Goal: Task Accomplishment & Management: Use online tool/utility

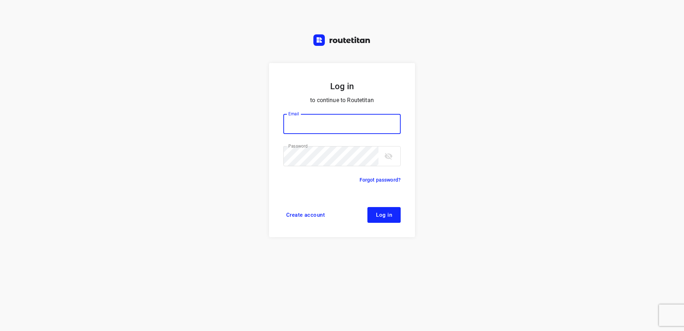
type input "horeca@kaddour.nl"
drag, startPoint x: 395, startPoint y: 216, endPoint x: 421, endPoint y: 263, distance: 54.2
click at [394, 216] on button "Log in" at bounding box center [384, 215] width 33 height 16
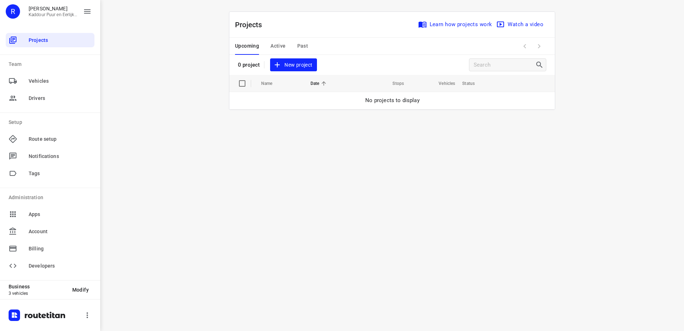
click at [295, 67] on span "New project" at bounding box center [294, 65] width 38 height 9
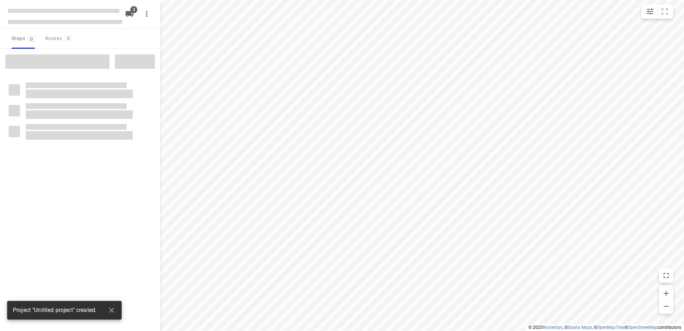
type input "distance"
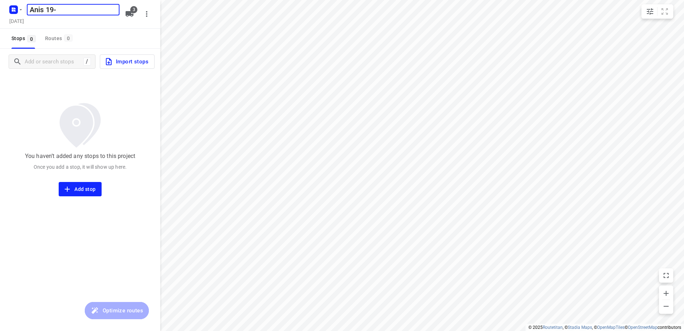
type input "Anis 19-8"
click at [130, 13] on icon "button" at bounding box center [130, 14] width 8 height 6
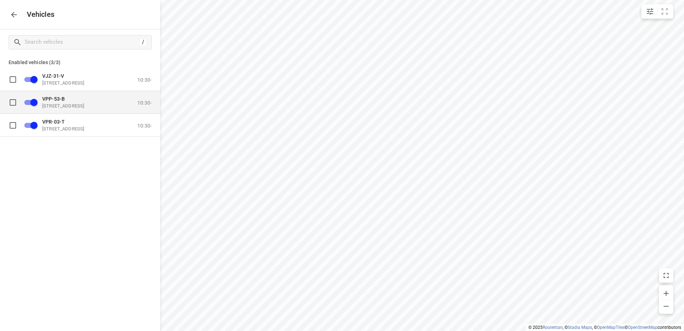
click at [51, 101] on span "VPP-53-B" at bounding box center [53, 99] width 23 height 6
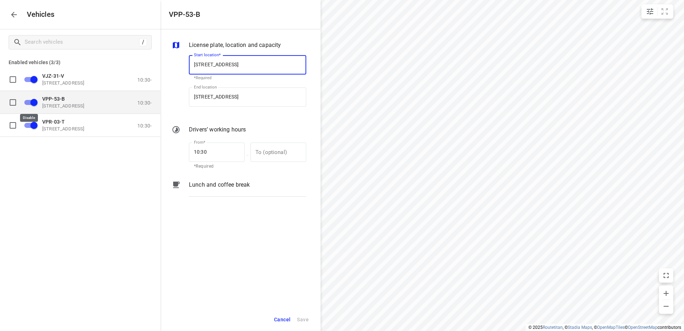
click at [30, 100] on input "grid" at bounding box center [34, 102] width 41 height 14
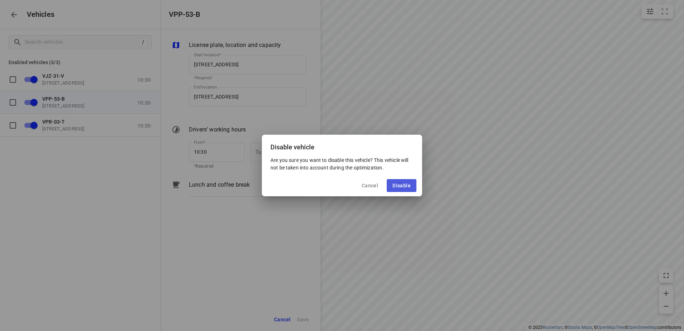
click at [397, 184] on span "Disable" at bounding box center [402, 186] width 18 height 6
checkbox input "false"
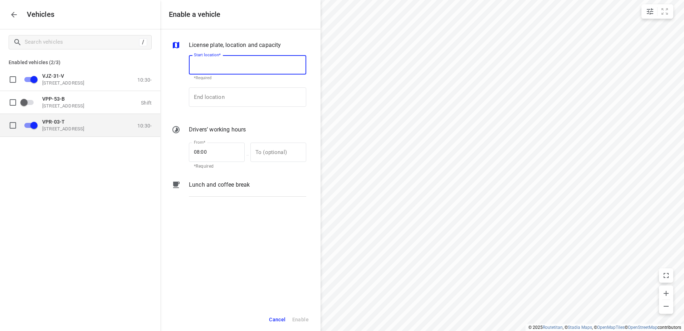
click at [33, 124] on input "grid" at bounding box center [34, 125] width 41 height 14
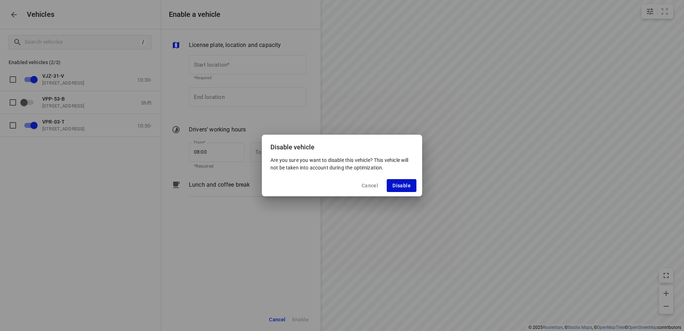
click at [399, 182] on button "Disable" at bounding box center [402, 185] width 30 height 13
checkbox input "false"
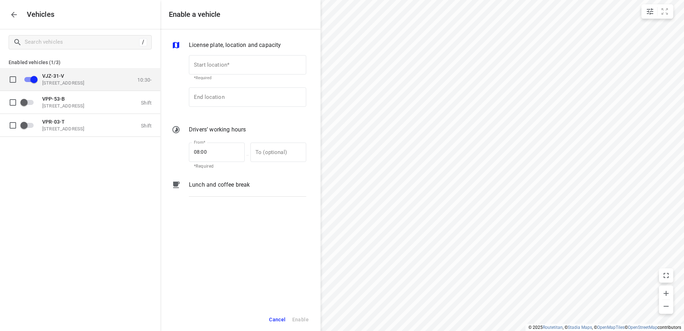
click at [76, 78] on p "VJZ-31-V" at bounding box center [78, 76] width 72 height 6
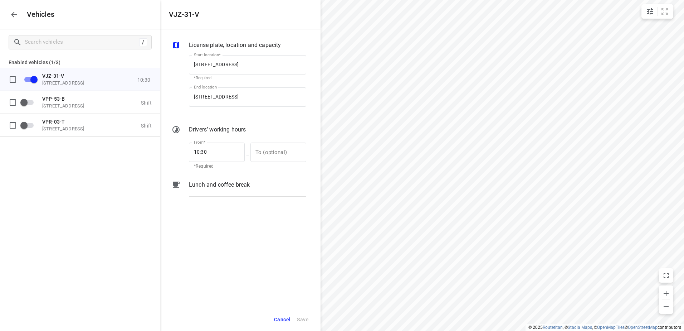
click at [230, 185] on p "Lunch and coffee break" at bounding box center [219, 184] width 61 height 9
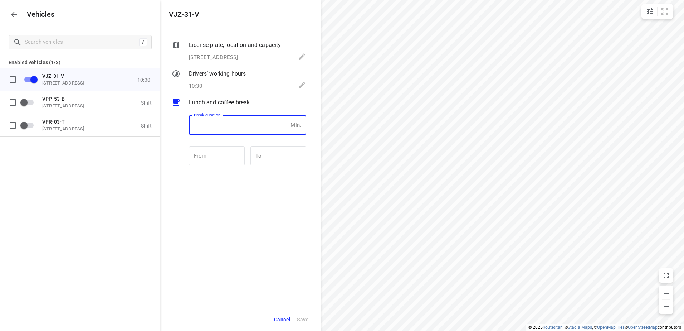
click at [226, 132] on input "number" at bounding box center [238, 124] width 99 height 19
type input "30"
click at [301, 319] on span "Save" at bounding box center [303, 319] width 12 height 9
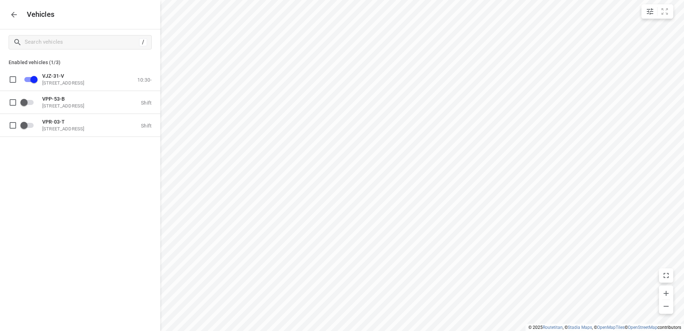
click at [13, 19] on icon "button" at bounding box center [14, 14] width 9 height 9
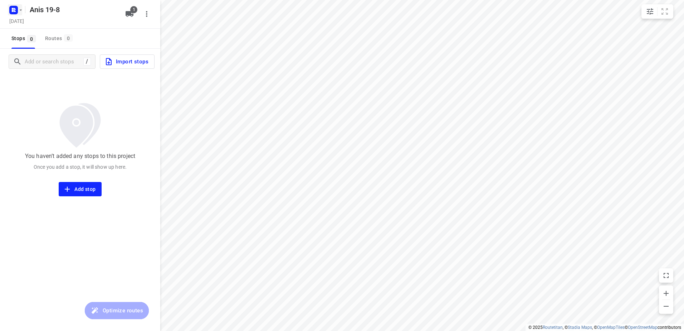
click at [20, 10] on icon "button" at bounding box center [21, 10] width 6 height 6
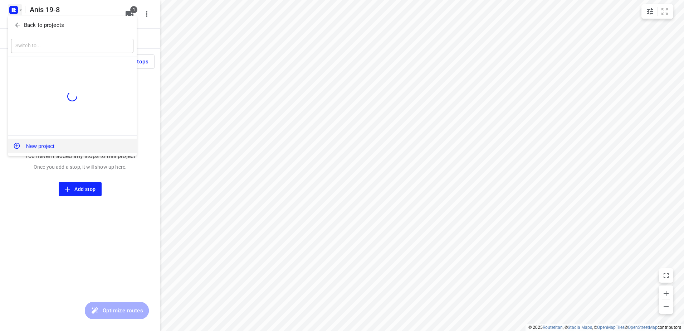
click at [41, 144] on button "New project" at bounding box center [72, 146] width 129 height 14
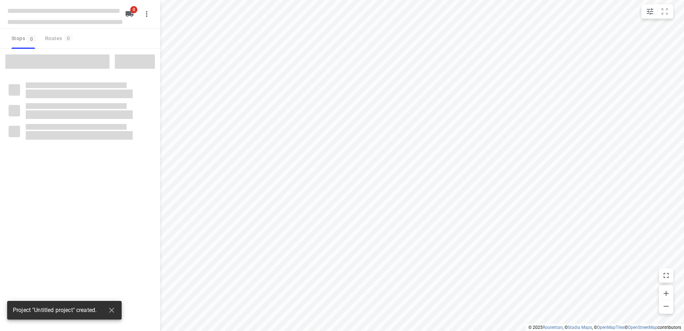
type input "distance"
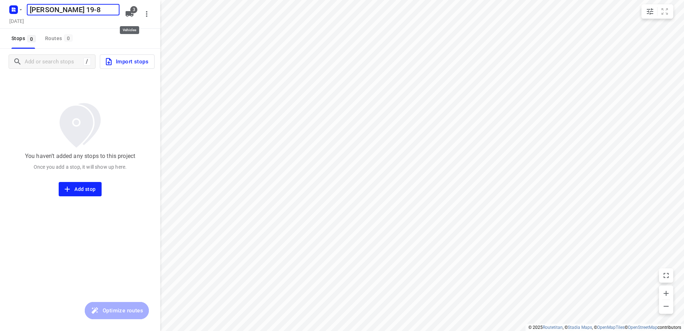
type input "[PERSON_NAME] 19-8"
click at [134, 14] on button "3" at bounding box center [129, 14] width 14 height 14
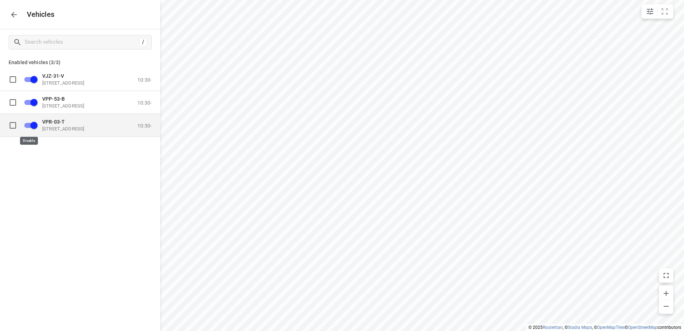
click at [30, 124] on input "grid" at bounding box center [34, 125] width 41 height 14
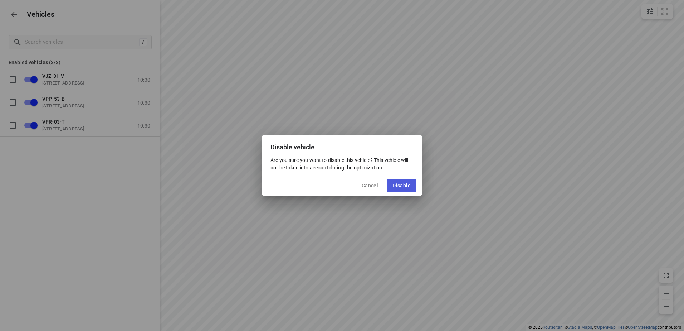
click at [403, 183] on span "Disable" at bounding box center [402, 186] width 18 height 6
checkbox input "false"
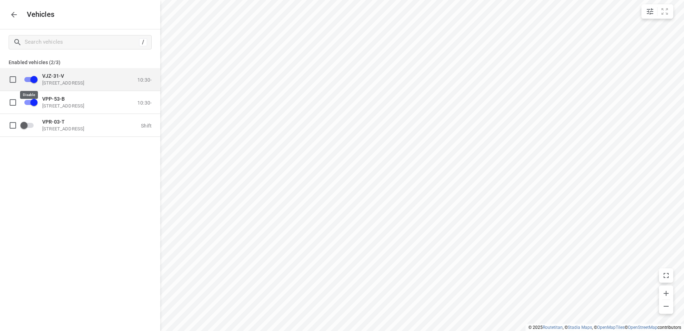
click at [33, 78] on input "grid" at bounding box center [34, 79] width 41 height 14
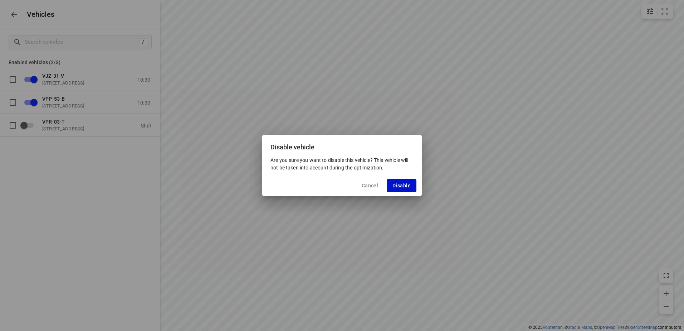
click at [412, 184] on button "Disable" at bounding box center [402, 185] width 30 height 13
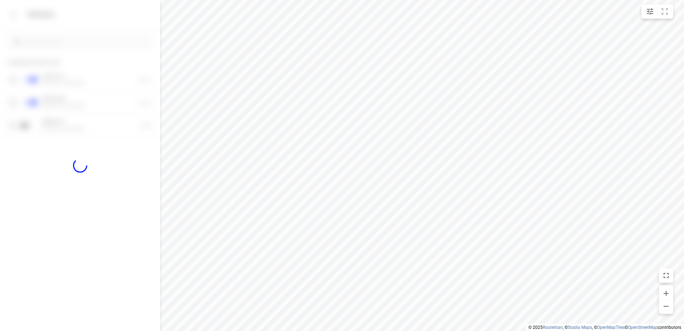
checkbox input "false"
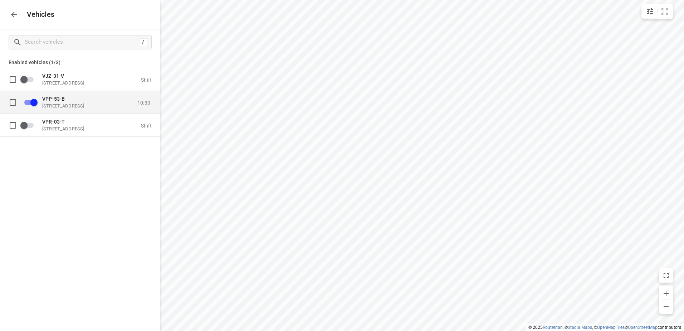
click at [53, 98] on span "VPP-53-B" at bounding box center [53, 99] width 23 height 6
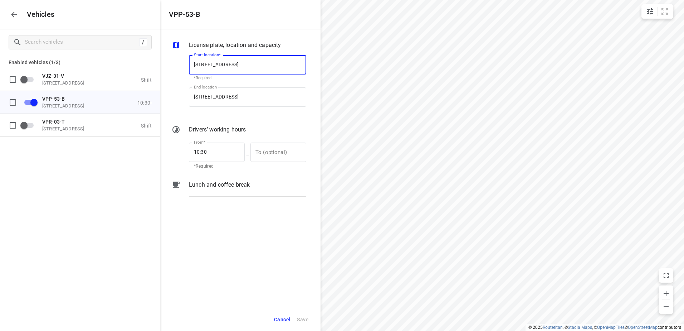
click at [232, 184] on p "Lunch and coffee break" at bounding box center [219, 184] width 61 height 9
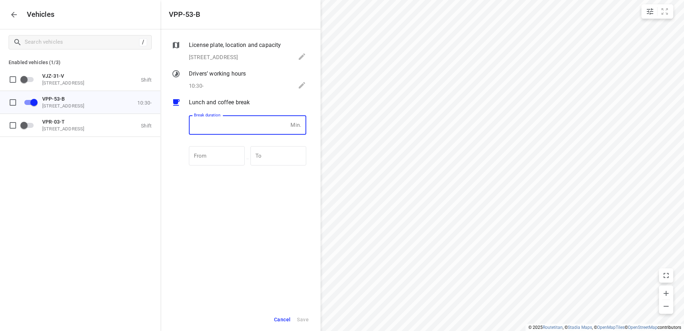
click at [217, 129] on input "number" at bounding box center [238, 124] width 99 height 19
type input "30"
click at [303, 320] on span "Save" at bounding box center [303, 319] width 12 height 9
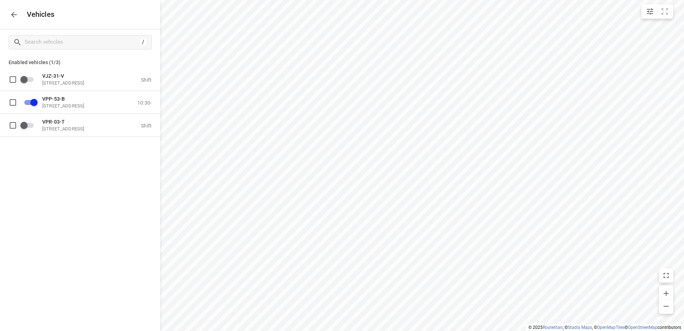
click at [11, 16] on icon "button" at bounding box center [14, 14] width 9 height 9
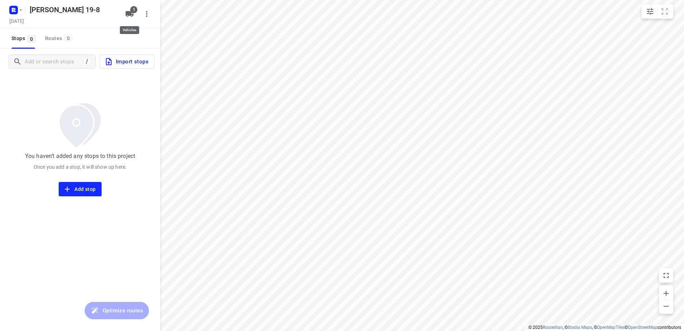
click at [130, 13] on icon "button" at bounding box center [130, 14] width 8 height 6
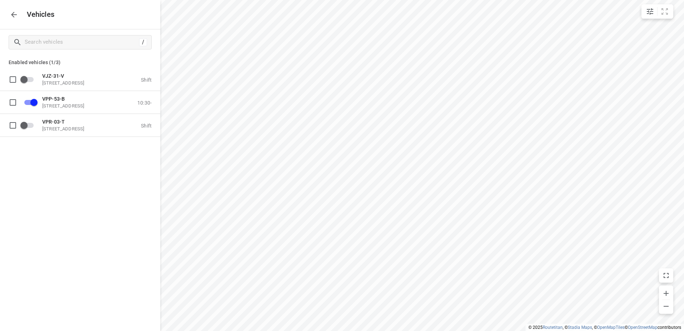
click at [16, 13] on icon "button" at bounding box center [14, 14] width 9 height 9
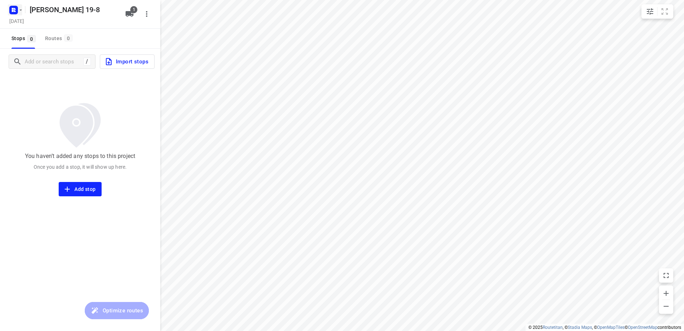
click at [20, 10] on icon "button" at bounding box center [21, 9] width 3 height 1
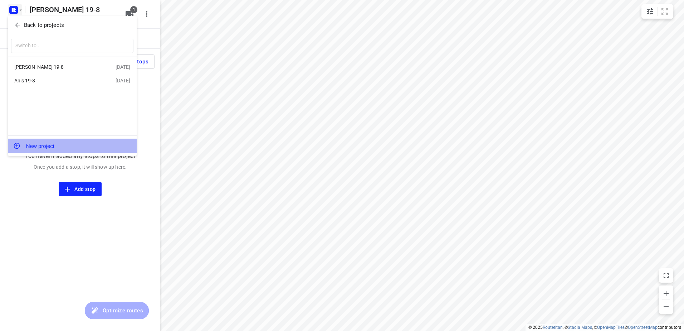
click at [41, 144] on button "New project" at bounding box center [72, 146] width 129 height 14
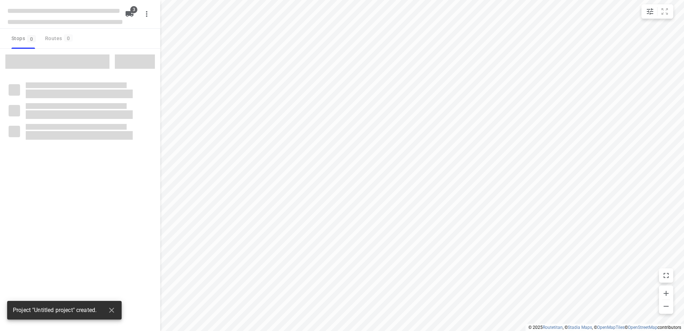
type input "distance"
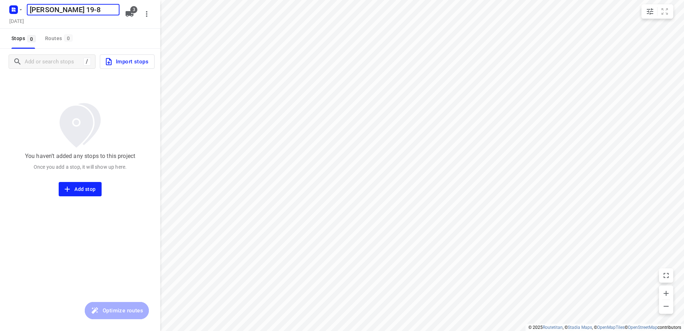
type input "[PERSON_NAME] 19-8"
click at [134, 8] on span "3" at bounding box center [133, 9] width 7 height 7
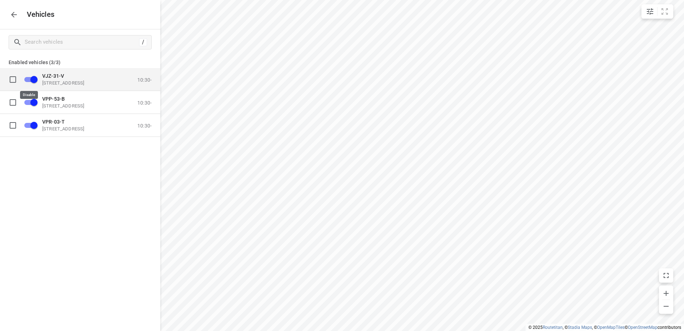
click at [27, 79] on input "grid" at bounding box center [34, 79] width 41 height 14
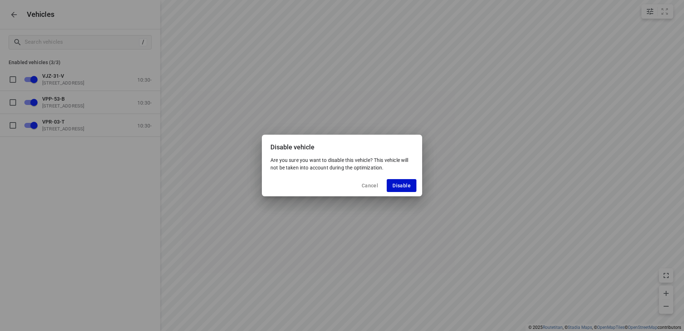
click at [403, 184] on span "Disable" at bounding box center [402, 186] width 18 height 6
checkbox input "false"
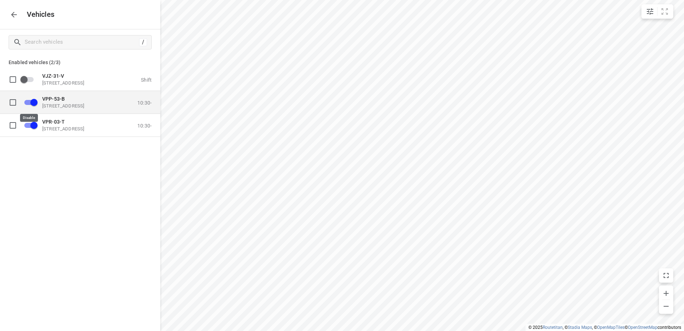
click at [34, 101] on input "grid" at bounding box center [34, 102] width 41 height 14
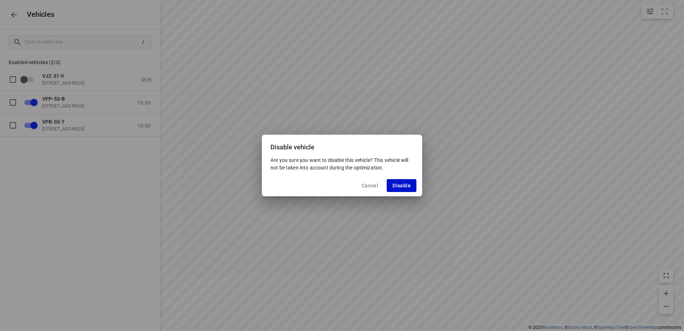
click at [399, 183] on span "Disable" at bounding box center [402, 186] width 18 height 6
checkbox input "false"
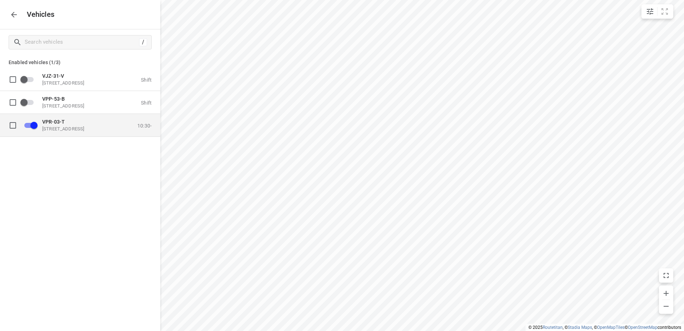
click at [69, 124] on p "VPR-03-T" at bounding box center [78, 121] width 72 height 6
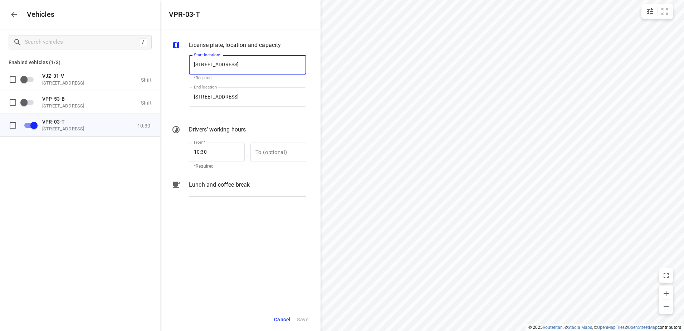
click at [214, 183] on p "Lunch and coffee break" at bounding box center [219, 184] width 61 height 9
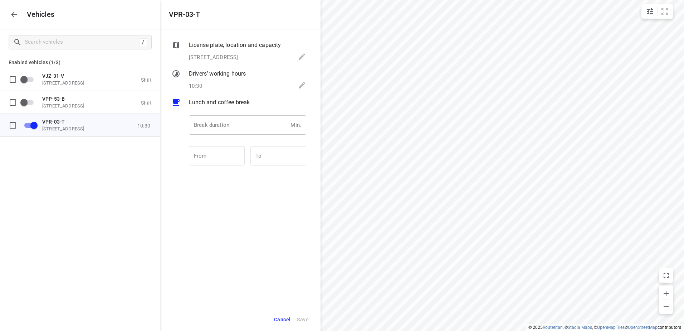
click at [226, 132] on input "number" at bounding box center [238, 124] width 99 height 19
type input "30"
click at [299, 316] on span "Save" at bounding box center [303, 319] width 12 height 9
click at [12, 11] on icon "button" at bounding box center [14, 14] width 9 height 9
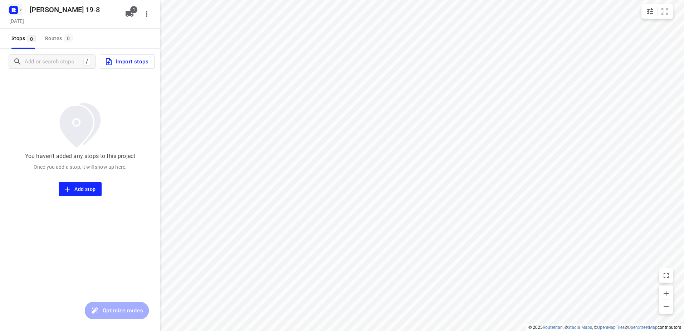
click at [21, 9] on icon "button" at bounding box center [21, 10] width 6 height 6
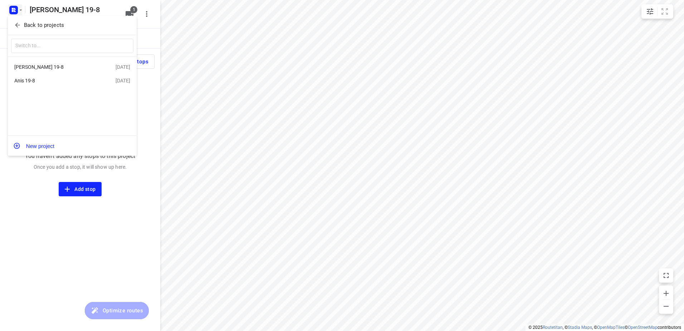
click at [43, 68] on div "[PERSON_NAME] 19-8" at bounding box center [55, 67] width 82 height 6
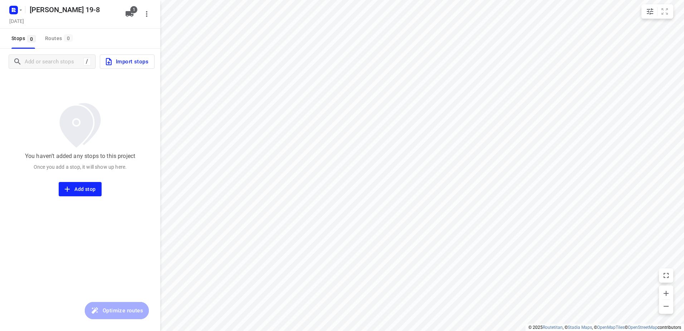
click at [135, 62] on span "Import stops" at bounding box center [127, 61] width 44 height 9
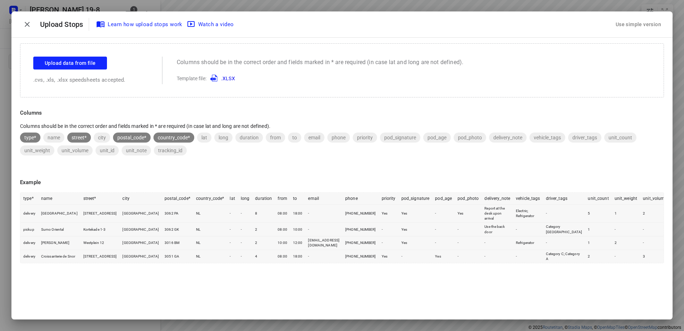
click at [659, 21] on div "Use simple version" at bounding box center [639, 25] width 48 height 12
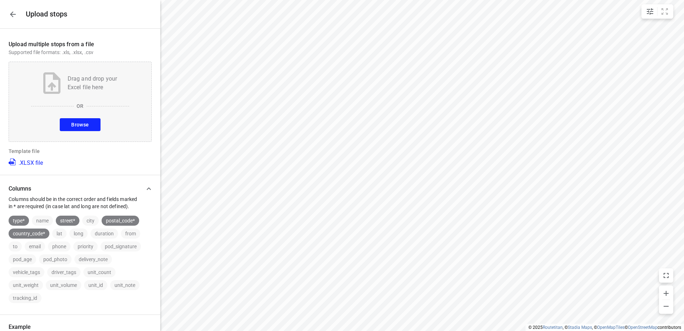
click at [82, 125] on span "Browse" at bounding box center [80, 124] width 18 height 9
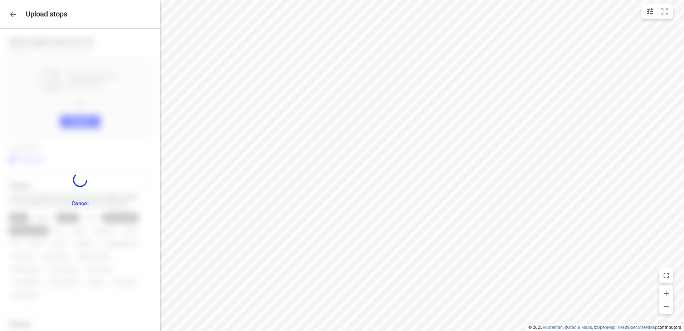
scroll to position [181, 0]
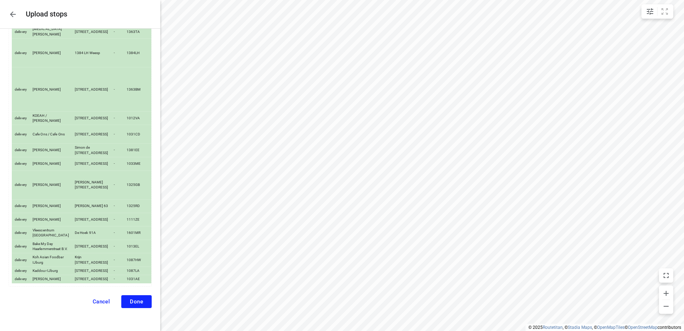
click at [135, 302] on span "Done" at bounding box center [136, 301] width 13 height 6
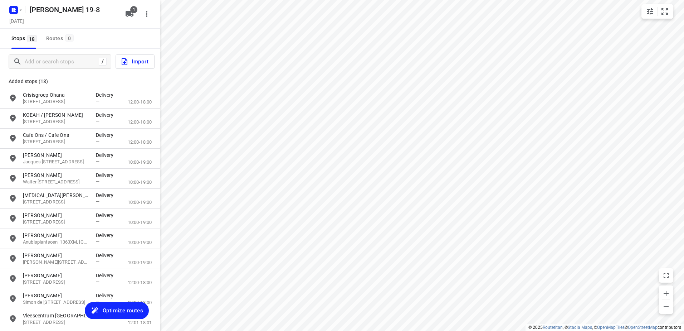
click at [125, 309] on span "Optimize routes" at bounding box center [123, 310] width 40 height 9
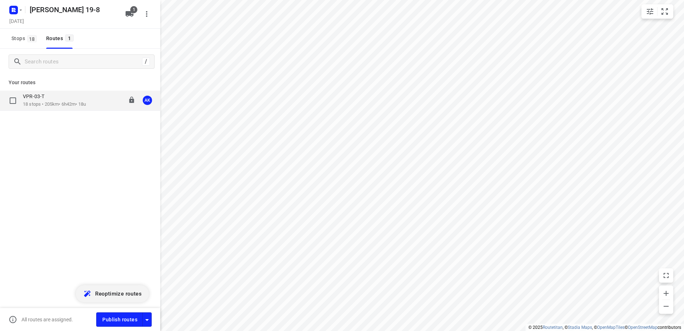
click at [63, 100] on div "VPR-03-T" at bounding box center [54, 97] width 63 height 8
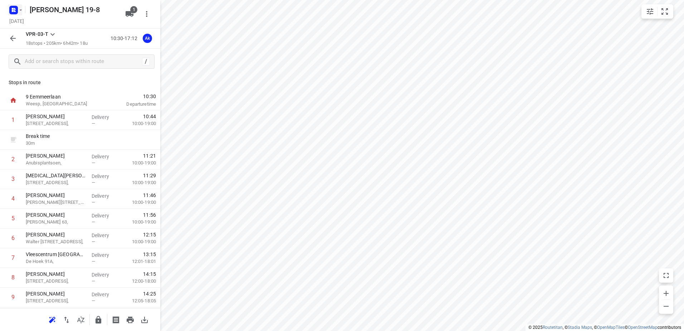
click at [20, 11] on icon "button" at bounding box center [21, 10] width 6 height 6
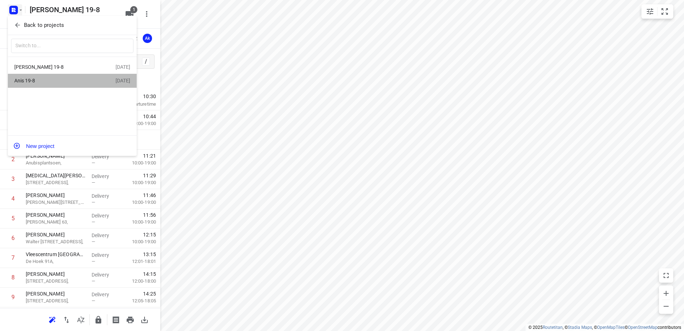
click at [45, 81] on div "Anis 19-8" at bounding box center [55, 81] width 82 height 6
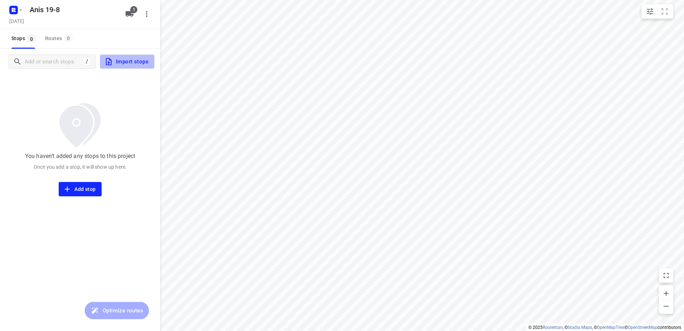
click at [135, 62] on span "Import stops" at bounding box center [127, 61] width 44 height 9
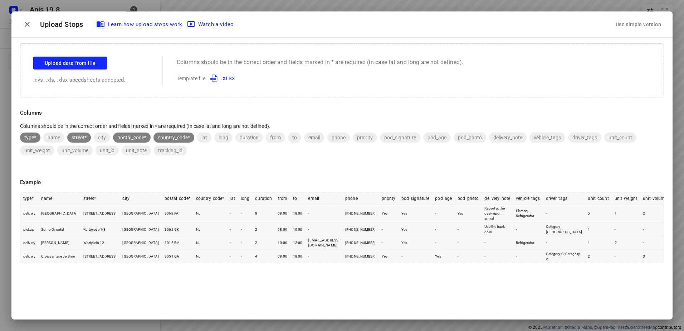
click at [644, 24] on div "Use simple version" at bounding box center [639, 25] width 48 height 12
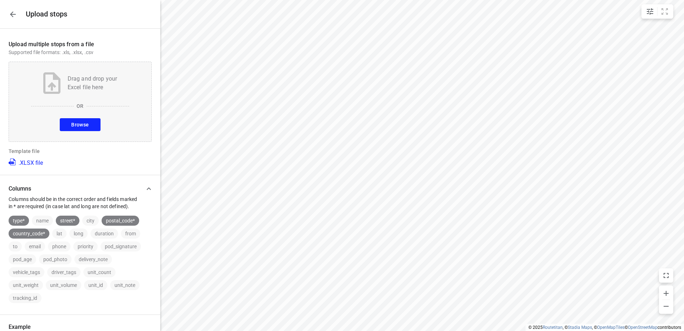
click at [85, 126] on span "Browse" at bounding box center [80, 124] width 18 height 9
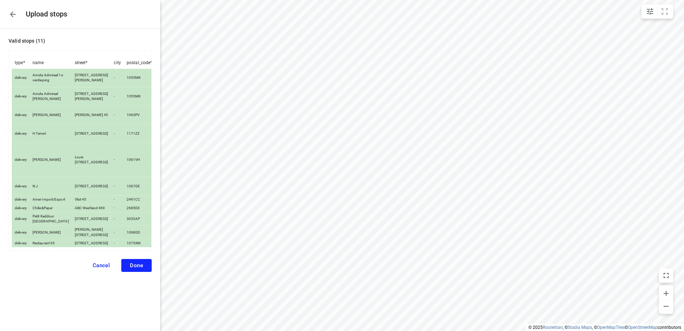
click at [137, 268] on span "Done" at bounding box center [136, 265] width 13 height 6
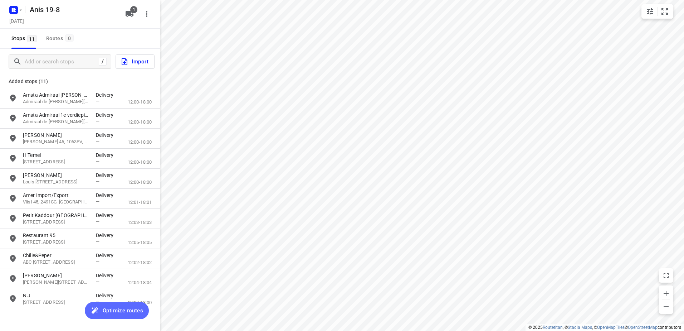
click at [122, 310] on span "Optimize routes" at bounding box center [123, 310] width 40 height 9
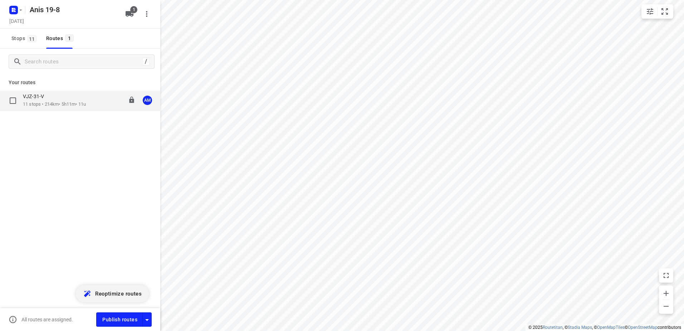
click at [55, 104] on p "11 stops • 214km • 5h11m • 11u" at bounding box center [54, 104] width 63 height 7
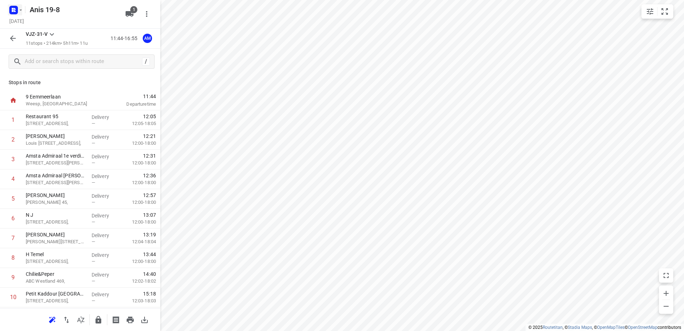
click at [21, 11] on icon "button" at bounding box center [21, 10] width 6 height 6
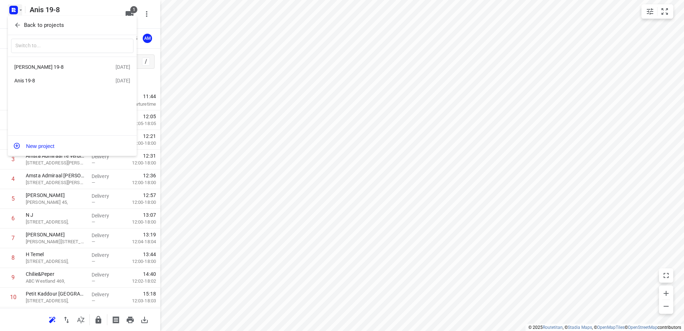
click at [43, 64] on div "[PERSON_NAME] 19-8" at bounding box center [55, 67] width 82 height 6
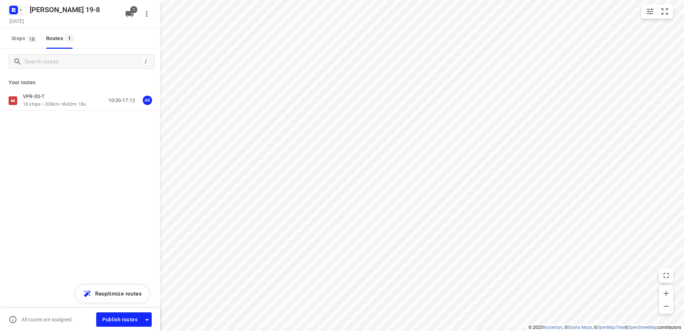
click at [21, 12] on icon "button" at bounding box center [21, 10] width 6 height 6
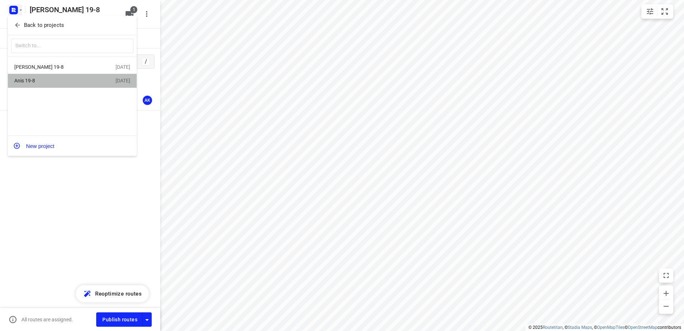
click at [26, 79] on div "Anis 19-8" at bounding box center [55, 81] width 82 height 6
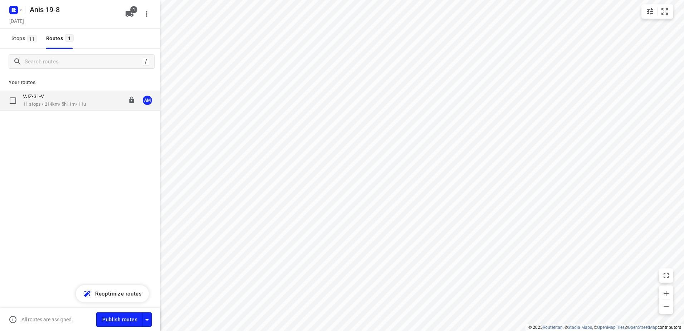
click at [34, 99] on p "VJZ-31-V" at bounding box center [35, 96] width 25 height 6
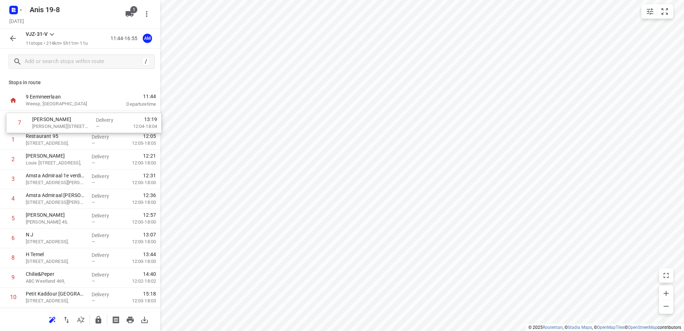
drag, startPoint x: 65, startPoint y: 238, endPoint x: 73, endPoint y: 120, distance: 118.4
click at [72, 120] on div "1 Restaurant 95 [STREET_ADDRESS], Delivery — 12:05 12:05-18:05 2 Mohammed Adil …" at bounding box center [80, 218] width 160 height 217
drag, startPoint x: 45, startPoint y: 141, endPoint x: 48, endPoint y: 124, distance: 17.4
click at [48, 124] on div "1 Kaddour Osdorp [STREET_ADDRESS], Delivery — 12:10 12:04-18:04 2 Restaurant 95…" at bounding box center [80, 218] width 160 height 217
click at [22, 7] on icon "button" at bounding box center [21, 10] width 6 height 6
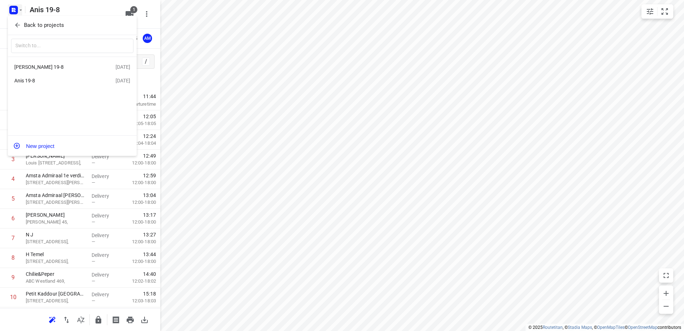
click at [40, 67] on div "[PERSON_NAME] 19-8" at bounding box center [55, 67] width 82 height 6
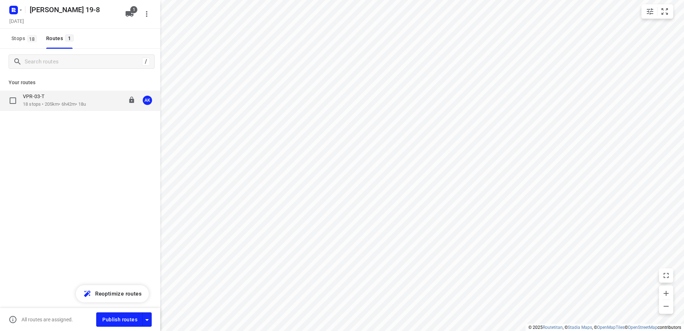
click at [42, 103] on p "18 stops • 205km • 6h42m • 18u" at bounding box center [54, 104] width 63 height 7
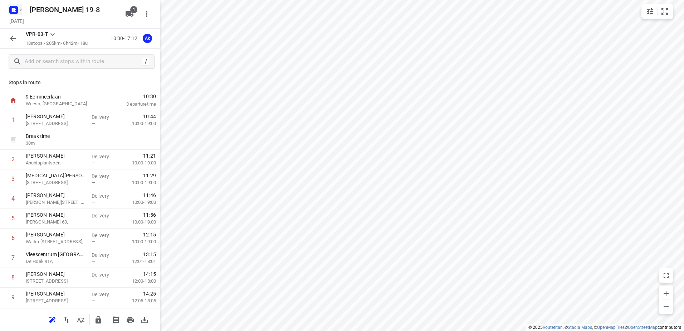
click at [20, 10] on icon "button" at bounding box center [21, 9] width 3 height 1
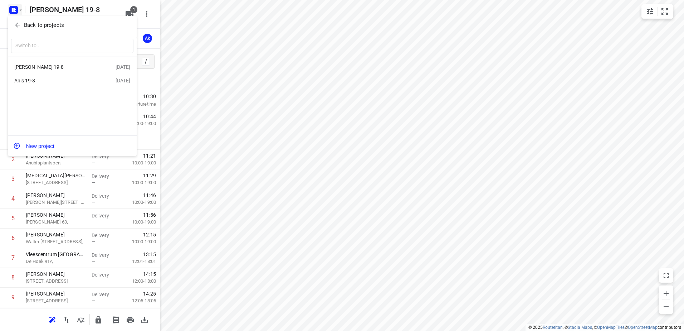
click at [28, 79] on div "Anis 19-8" at bounding box center [55, 81] width 82 height 6
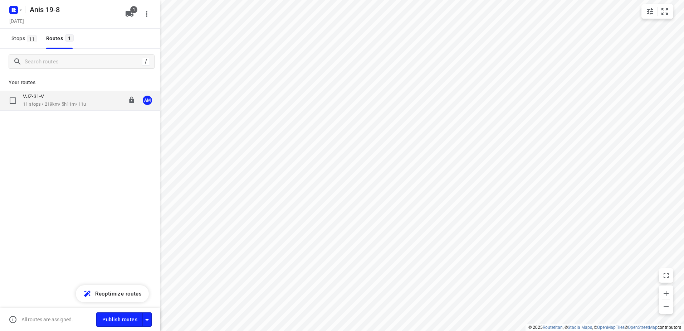
click at [54, 96] on div "VJZ-31-V" at bounding box center [54, 97] width 63 height 8
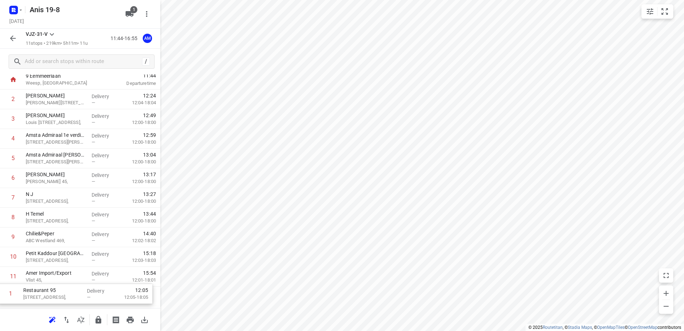
scroll to position [39, 0]
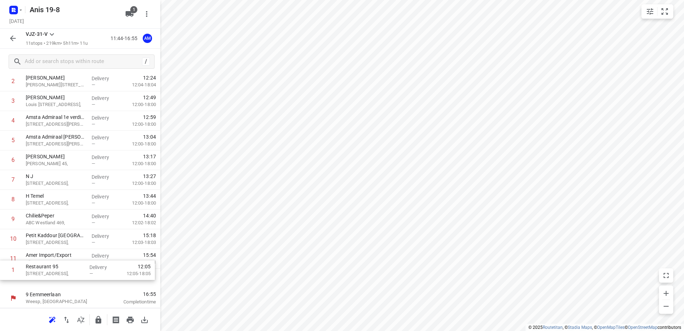
drag, startPoint x: 50, startPoint y: 123, endPoint x: 48, endPoint y: 277, distance: 154.7
click at [48, 277] on div "1 Restaurant 95 [STREET_ADDRESS], Delivery — 12:05 12:05-18:05 2 Kaddour Osdorp…" at bounding box center [80, 180] width 160 height 217
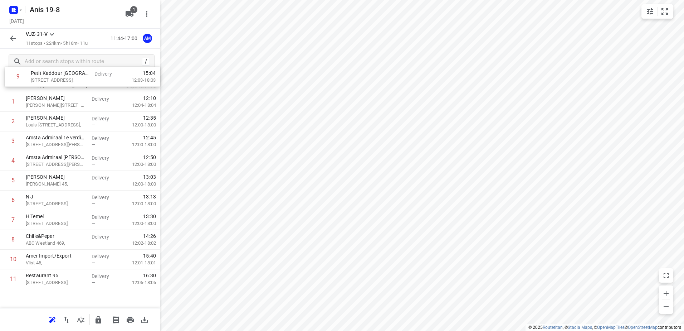
scroll to position [0, 0]
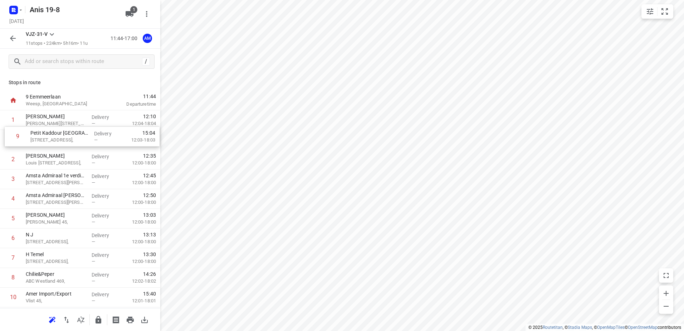
drag, startPoint x: 58, startPoint y: 240, endPoint x: 63, endPoint y: 136, distance: 103.9
click at [63, 136] on div "1 Kaddour Osdorp Martini van [STREET_ADDRESS], Delivery — 12:10 12:04-18:04 2 […" at bounding box center [80, 218] width 160 height 217
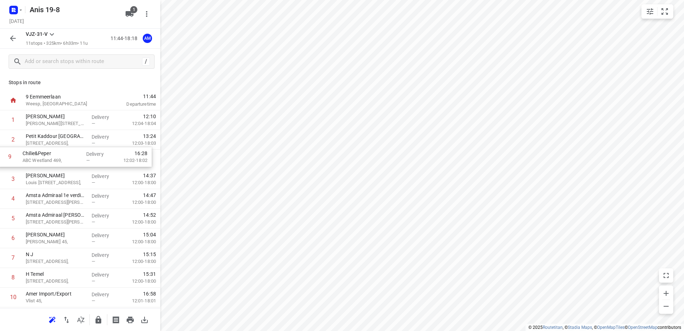
drag, startPoint x: 55, startPoint y: 242, endPoint x: 52, endPoint y: 158, distance: 83.8
click at [52, 158] on div "1 Kaddour Osdorp [STREET_ADDRESS], Delivery — 12:10 12:04-18:04 2 Petit Kaddour…" at bounding box center [80, 218] width 160 height 217
drag, startPoint x: 66, startPoint y: 260, endPoint x: 60, endPoint y: 157, distance: 103.3
click at [60, 157] on div "1 Kaddour Osdorp Martini [STREET_ADDRESS], Delivery — 12:10 12:04-18:04 2 Petit…" at bounding box center [80, 218] width 160 height 217
drag, startPoint x: 51, startPoint y: 162, endPoint x: 53, endPoint y: 182, distance: 20.5
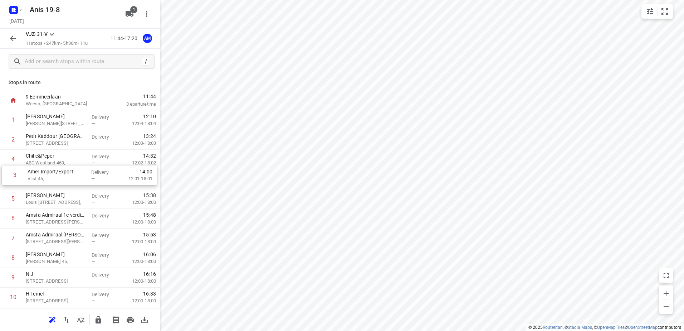
click at [53, 182] on div "1 [PERSON_NAME] 29C, Delivery — 12:10 12:04-18:04 2 Petit Kaddour [STREET_ADDRE…" at bounding box center [80, 218] width 160 height 217
drag, startPoint x: 54, startPoint y: 182, endPoint x: 54, endPoint y: 147, distance: 35.1
click at [54, 147] on div "1 Kaddour Osdorp Martini [STREET_ADDRESS], Delivery — 12:10 12:04-18:04 2 Petit…" at bounding box center [80, 218] width 160 height 217
drag, startPoint x: 53, startPoint y: 163, endPoint x: 54, endPoint y: 143, distance: 19.7
click at [54, 143] on div "1 [PERSON_NAME] 29C, Delivery — 12:10 12:04-18:04 2 Amer Import/Export Vlist 45…" at bounding box center [80, 218] width 160 height 217
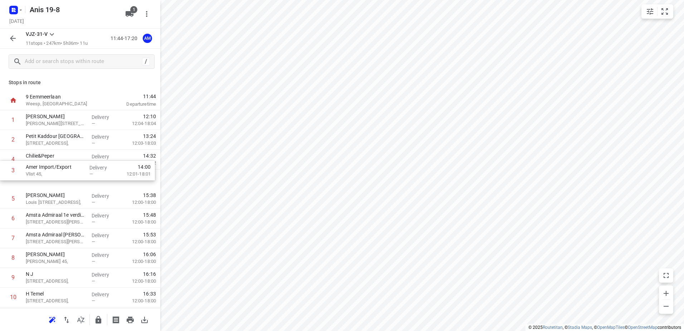
drag, startPoint x: 44, startPoint y: 163, endPoint x: 44, endPoint y: 178, distance: 15.0
click at [44, 178] on div "1 [PERSON_NAME] 29C, Delivery — 12:10 12:04-18:04 2 Petit Kaddour [STREET_ADDRE…" at bounding box center [80, 218] width 160 height 217
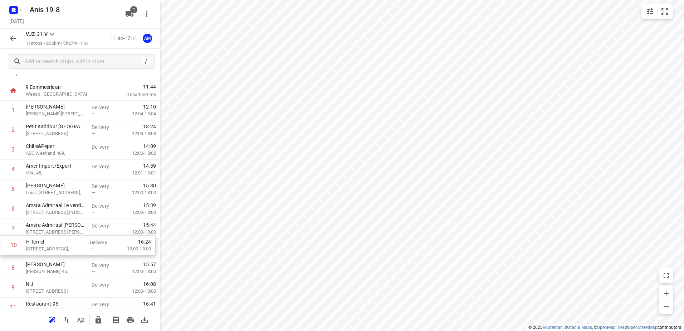
scroll to position [11, 0]
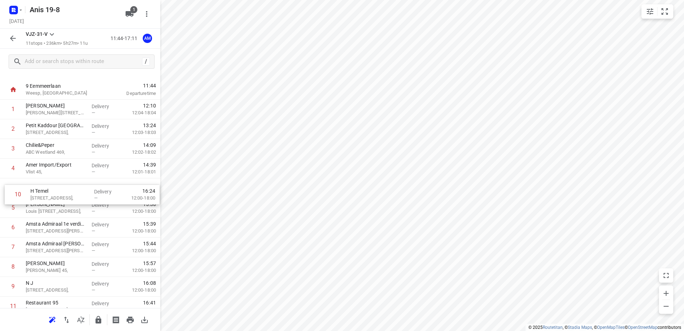
drag, startPoint x: 46, startPoint y: 297, endPoint x: 50, endPoint y: 190, distance: 106.8
click at [50, 190] on div "1 Kaddour Osdorp Martini [STREET_ADDRESS], Delivery — 12:10 12:04-18:04 2 Petit…" at bounding box center [80, 208] width 160 height 217
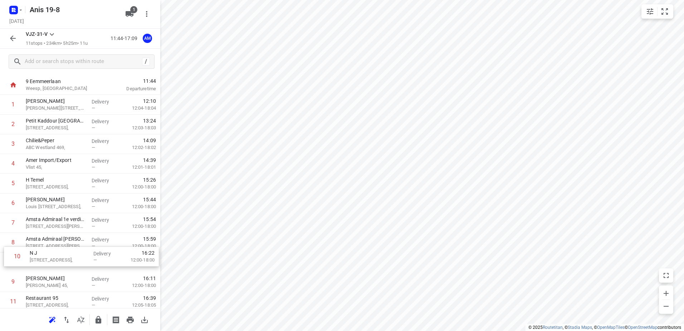
scroll to position [15, 0]
drag, startPoint x: 43, startPoint y: 287, endPoint x: 47, endPoint y: 205, distance: 81.4
click at [47, 205] on div "1 Kaddour Osdorp Martini [STREET_ADDRESS], Delivery — 12:10 12:04-18:04 2 [GEOG…" at bounding box center [80, 203] width 160 height 217
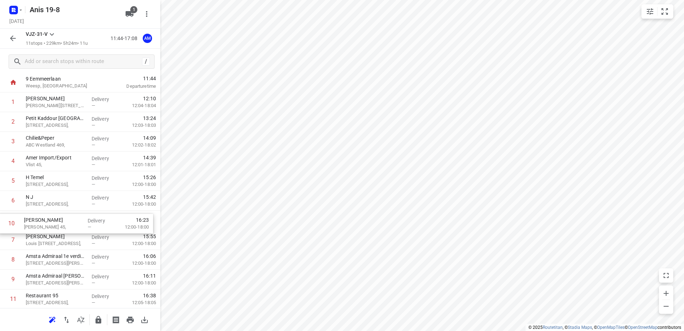
drag, startPoint x: 52, startPoint y: 285, endPoint x: 50, endPoint y: 224, distance: 60.9
click at [50, 224] on div "1 Kaddour Osdorp Martini [STREET_ADDRESS], Delivery — 12:10 12:04-18:04 2 [GEOG…" at bounding box center [80, 200] width 160 height 217
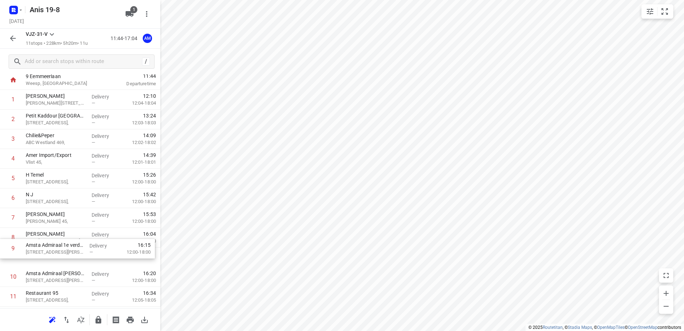
scroll to position [22, 0]
drag, startPoint x: 59, startPoint y: 262, endPoint x: 59, endPoint y: 239, distance: 22.2
click at [59, 239] on div "1 Kaddour Osdorp Martini [STREET_ADDRESS], Delivery — 12:10 12:04-18:04 2 [GEOG…" at bounding box center [80, 196] width 160 height 217
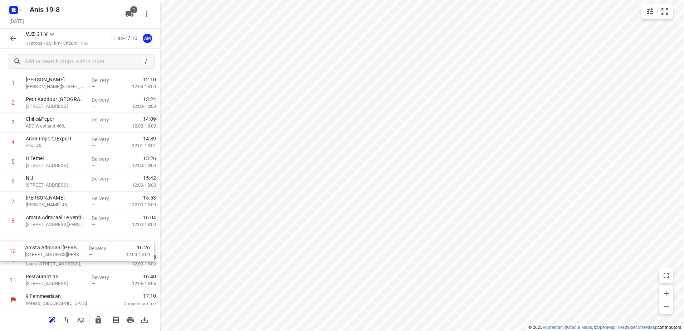
scroll to position [38, 0]
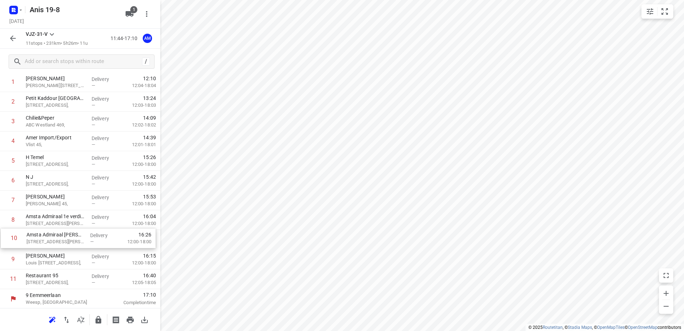
drag, startPoint x: 48, startPoint y: 278, endPoint x: 49, endPoint y: 239, distance: 39.4
click at [49, 239] on div "1 Kaddour Osdorp Martini [STREET_ADDRESS], Delivery — 12:10 12:04-18:04 2 [GEOG…" at bounding box center [80, 180] width 160 height 217
click at [13, 40] on icon "button" at bounding box center [13, 38] width 9 height 9
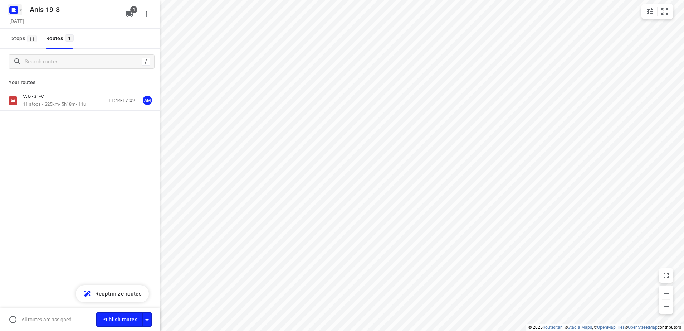
click at [18, 11] on icon "button" at bounding box center [21, 10] width 6 height 6
click at [35, 67] on div "[PERSON_NAME] 19-8" at bounding box center [55, 67] width 82 height 6
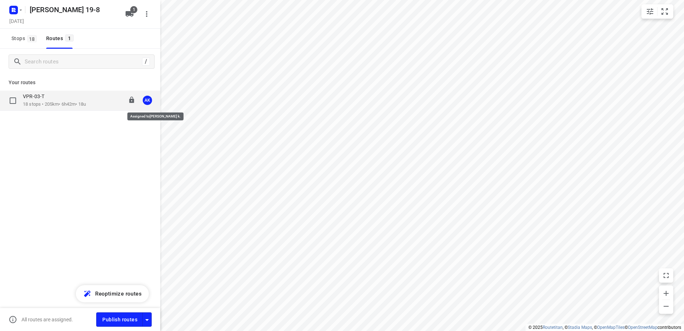
click at [147, 102] on div "AK" at bounding box center [147, 100] width 9 height 9
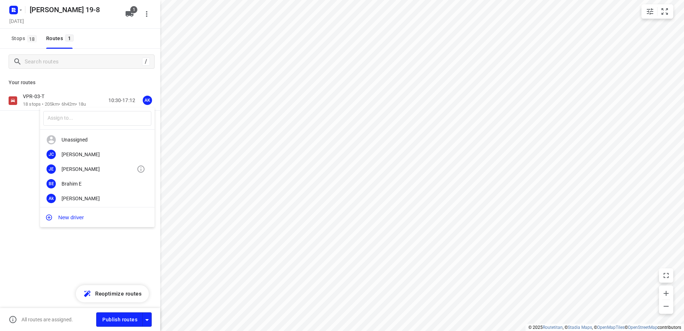
click at [81, 169] on div "[PERSON_NAME]" at bounding box center [99, 169] width 75 height 6
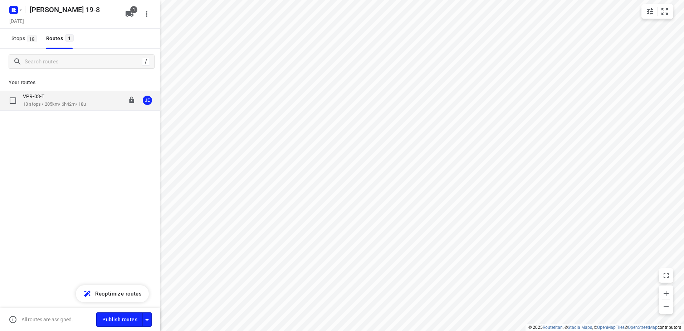
click at [53, 100] on div "VPR-03-T" at bounding box center [54, 97] width 63 height 8
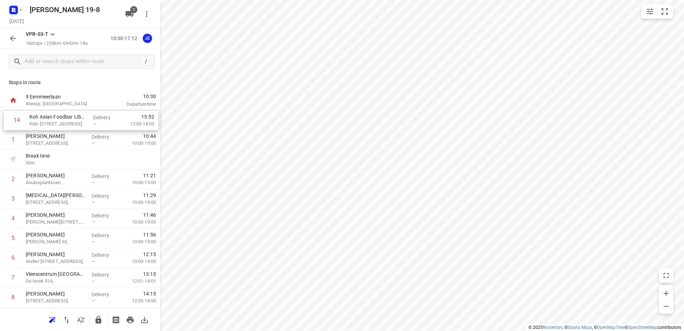
drag, startPoint x: 60, startPoint y: 305, endPoint x: 64, endPoint y: 116, distance: 189.1
click at [64, 116] on div "1 [PERSON_NAME] Europalaan 847, Delivery — 10:44 10:00-19:00 Break time 30 m 2 …" at bounding box center [80, 297] width 160 height 374
drag, startPoint x: 71, startPoint y: 272, endPoint x: 75, endPoint y: 120, distance: 152.6
click at [75, 120] on div "1 Koh Asian Foodbar IJburg [PERSON_NAME][STREET_ADDRESS], Delivery — 10:42 12:0…" at bounding box center [80, 297] width 160 height 374
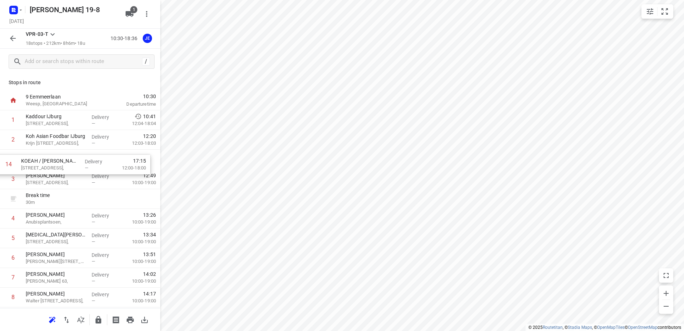
drag, startPoint x: 63, startPoint y: 303, endPoint x: 59, endPoint y: 155, distance: 148.3
click at [59, 155] on div "1 Kaddour IJburg [STREET_ADDRESS], Delivery — 10:41 12:04-18:04 2 Koh Asian Foo…" at bounding box center [80, 297] width 160 height 374
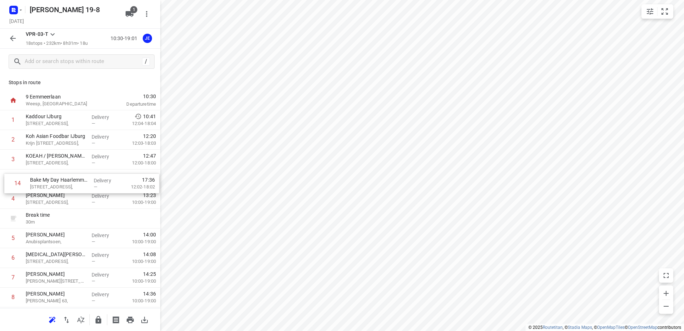
drag, startPoint x: 54, startPoint y: 291, endPoint x: 59, endPoint y: 184, distance: 107.2
click at [59, 184] on div "1 Kaddour IJburg [STREET_ADDRESS], Delivery — 10:41 12:04-18:04 2 Koh Asian Foo…" at bounding box center [80, 297] width 160 height 374
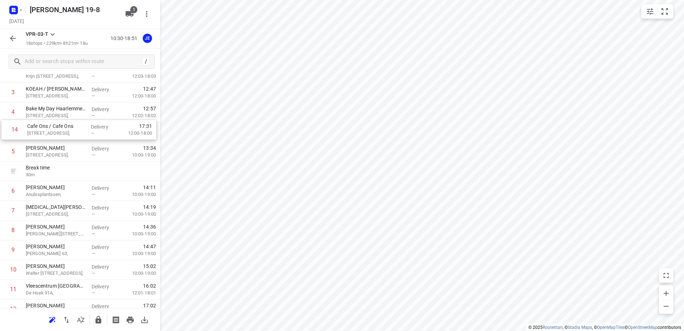
scroll to position [63, 0]
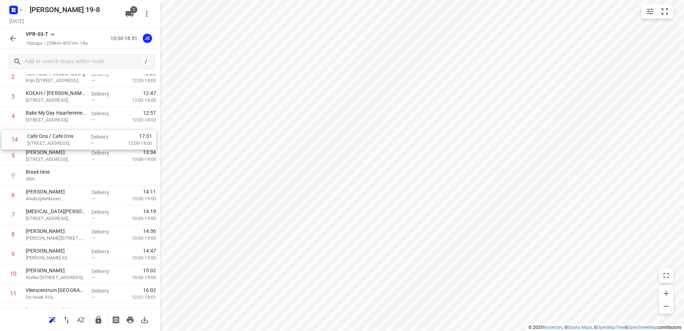
drag, startPoint x: 60, startPoint y: 289, endPoint x: 61, endPoint y: 137, distance: 151.8
click at [61, 137] on div "1 Kaddour IJburg [STREET_ADDRESS], Delivery — 10:41 12:04-18:04 2 Koh Asian Foo…" at bounding box center [80, 235] width 160 height 374
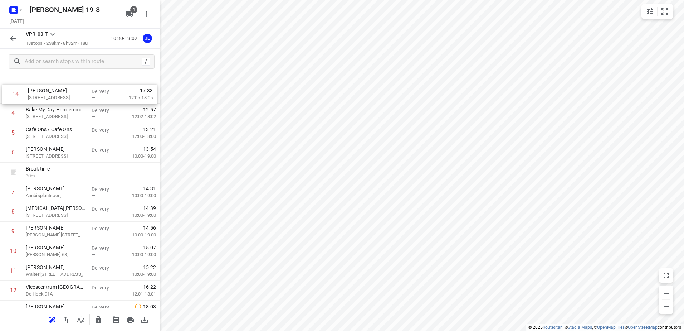
scroll to position [0, 0]
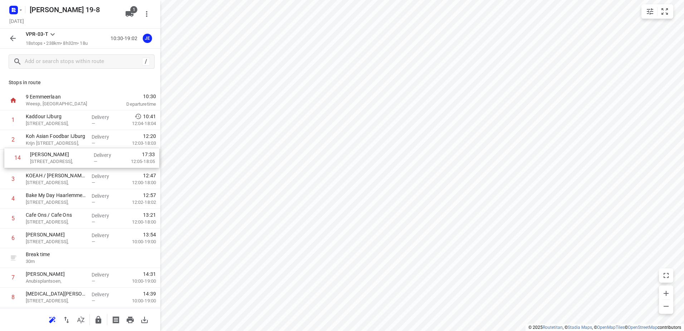
drag, startPoint x: 48, startPoint y: 299, endPoint x: 53, endPoint y: 157, distance: 141.8
click at [53, 157] on div "1 Kaddour IJburg [STREET_ADDRESS], Delivery — 10:41 12:04-18:04 2 Koh Asian Foo…" at bounding box center [80, 297] width 160 height 374
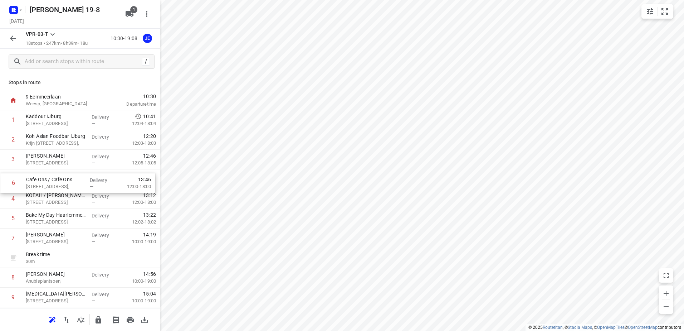
drag, startPoint x: 54, startPoint y: 222, endPoint x: 55, endPoint y: 182, distance: 39.8
click at [55, 182] on div "1 Kaddour IJburg [STREET_ADDRESS], Delivery — 10:41 12:04-18:04 2 Koh Asian Foo…" at bounding box center [80, 297] width 160 height 374
drag, startPoint x: 45, startPoint y: 201, endPoint x: 45, endPoint y: 219, distance: 18.3
click at [45, 219] on div "1 Kaddour IJburg [STREET_ADDRESS], Delivery — 10:41 12:04-18:04 2 Koh Asian Foo…" at bounding box center [80, 297] width 160 height 374
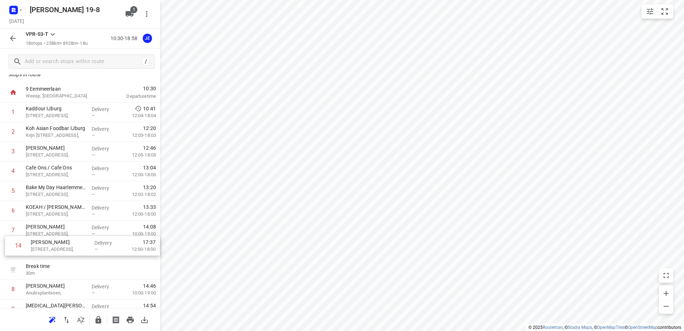
scroll to position [9, 0]
drag, startPoint x: 59, startPoint y: 255, endPoint x: 64, endPoint y: 232, distance: 23.5
click at [64, 232] on div "1 Kaddour IJburg [STREET_ADDRESS], Delivery — 10:41 12:04-18:04 2 Koh Asian Foo…" at bounding box center [80, 288] width 160 height 374
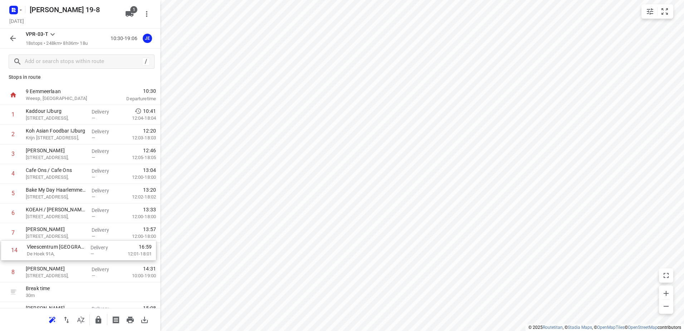
scroll to position [8, 0]
drag, startPoint x: 58, startPoint y: 206, endPoint x: 59, endPoint y: 248, distance: 42.6
click at [59, 249] on div "1 Kaddour IJburg [STREET_ADDRESS], Delivery — 10:41 12:04-18:04 2 Koh Asian Foo…" at bounding box center [80, 290] width 160 height 374
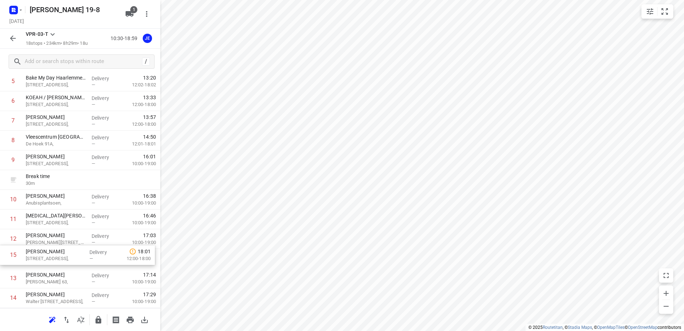
scroll to position [118, 0]
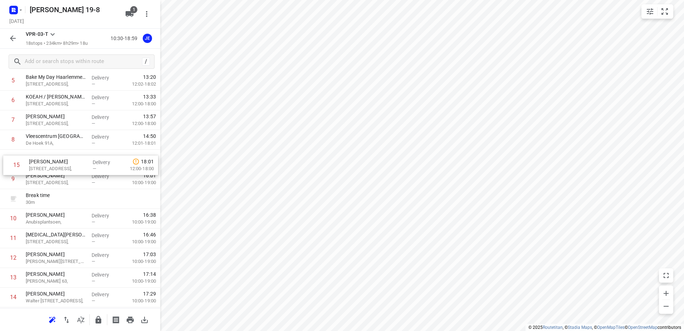
drag, startPoint x: 45, startPoint y: 303, endPoint x: 49, endPoint y: 164, distance: 139.7
click at [49, 164] on div "1 Kaddour IJburg [STREET_ADDRESS], Delivery — 10:41 12:04-18:04 2 Koh Asian Foo…" at bounding box center [80, 179] width 160 height 374
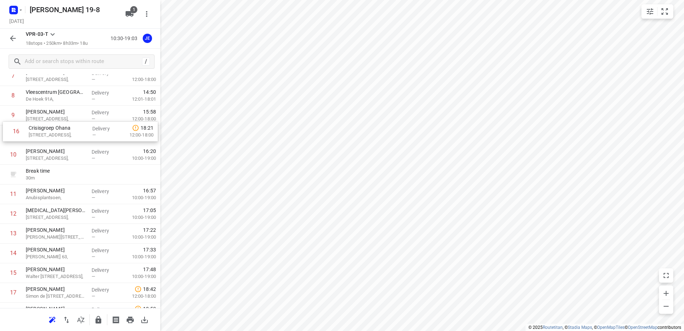
scroll to position [162, 0]
drag, startPoint x: 48, startPoint y: 250, endPoint x: 50, endPoint y: 143, distance: 107.1
click at [50, 143] on div "1 Kaddour IJburg [STREET_ADDRESS], Delivery — 10:41 12:04-18:04 2 Koh Asian Foo…" at bounding box center [80, 135] width 160 height 374
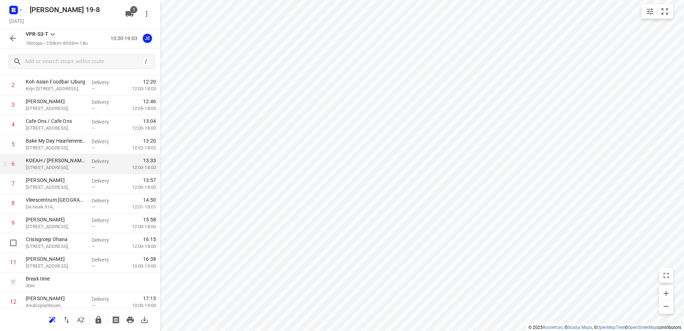
scroll to position [53, 0]
drag, startPoint x: 54, startPoint y: 148, endPoint x: 54, endPoint y: 166, distance: 18.6
click at [54, 166] on div "1 Kaddour IJburg [STREET_ADDRESS], Delivery — 10:41 12:04-18:04 2 Koh Asian Foo…" at bounding box center [80, 244] width 160 height 374
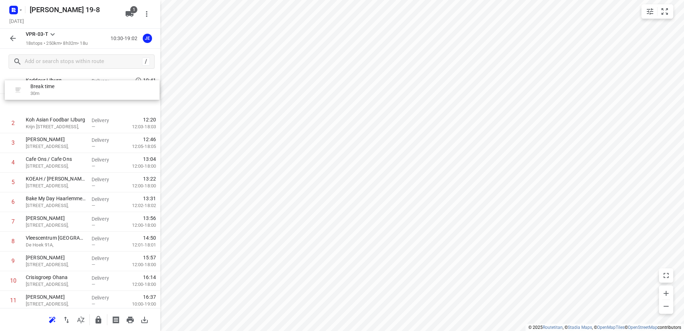
scroll to position [0, 0]
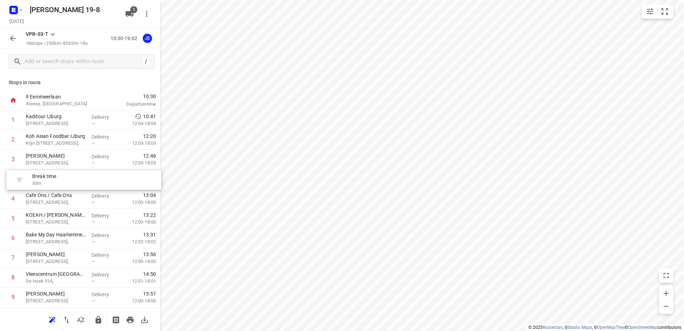
drag, startPoint x: 74, startPoint y: 212, endPoint x: 81, endPoint y: 177, distance: 35.7
click at [81, 177] on div "1 Kaddour IJburg [STREET_ADDRESS], Delivery — 10:41 12:04-18:04 2 Koh Asian Foo…" at bounding box center [80, 297] width 160 height 374
click at [14, 37] on icon "button" at bounding box center [13, 38] width 9 height 9
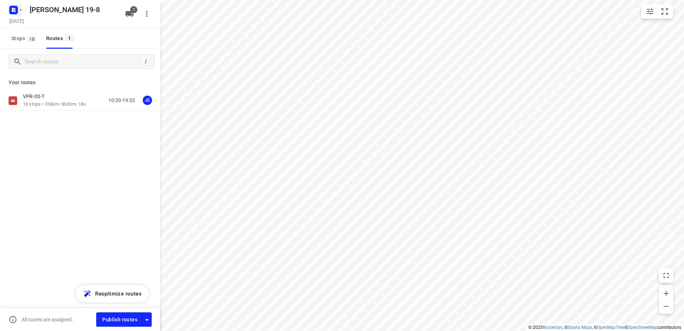
click at [20, 10] on icon "button" at bounding box center [21, 10] width 6 height 6
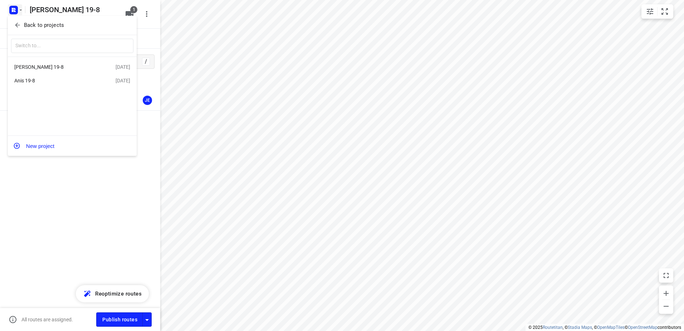
click at [30, 80] on div "Anis 19-8" at bounding box center [55, 81] width 82 height 6
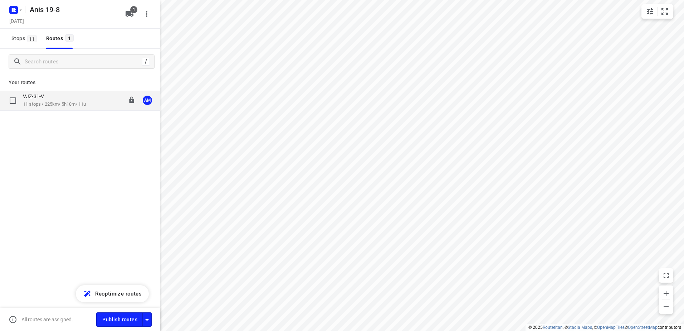
click at [40, 100] on div "VJZ-31-V" at bounding box center [54, 97] width 63 height 8
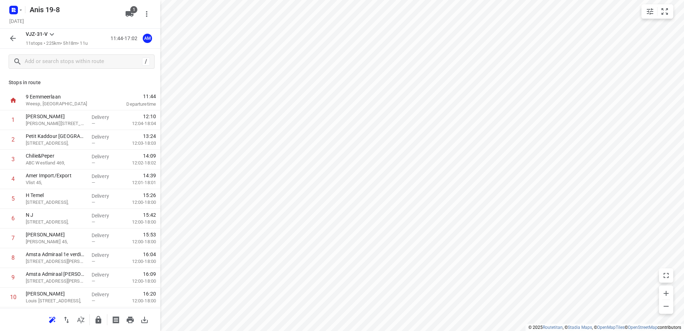
click at [10, 35] on icon "button" at bounding box center [13, 38] width 9 height 9
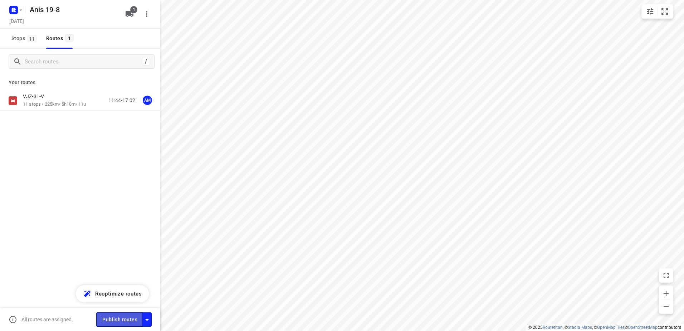
click at [116, 318] on span "Publish routes" at bounding box center [119, 319] width 35 height 9
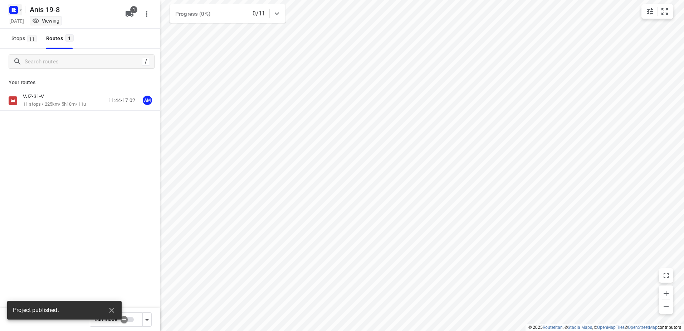
click at [20, 11] on icon "button" at bounding box center [21, 10] width 6 height 6
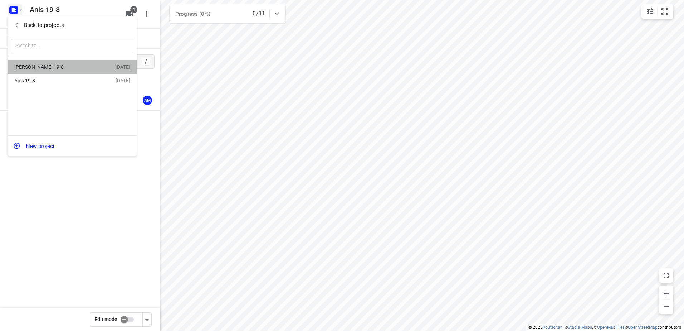
click at [27, 67] on div "[PERSON_NAME] 19-8" at bounding box center [55, 67] width 82 height 6
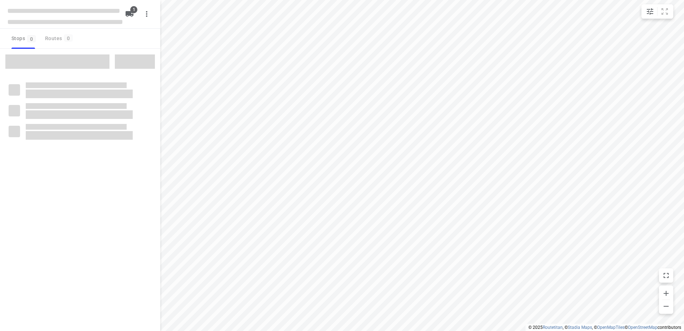
type input "distance"
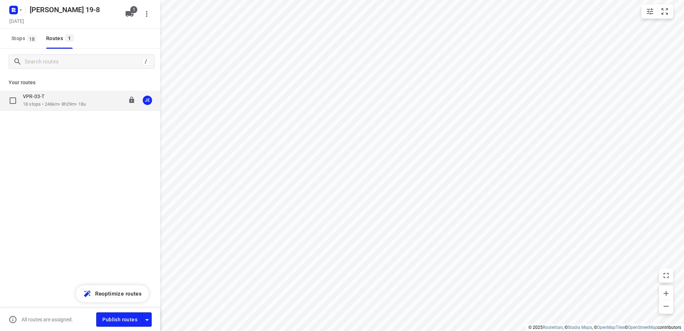
click at [33, 102] on p "18 stops • 246km • 8h29m • 18u" at bounding box center [54, 104] width 63 height 7
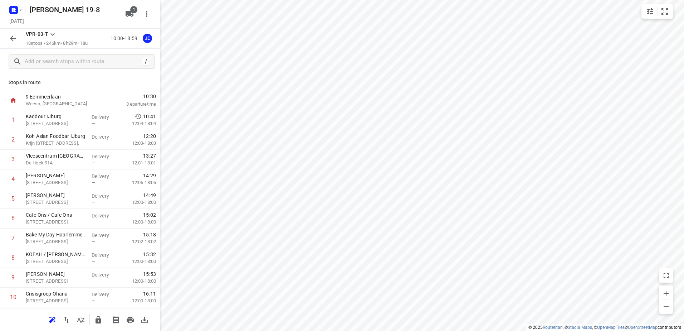
click at [11, 42] on icon "button" at bounding box center [13, 38] width 9 height 9
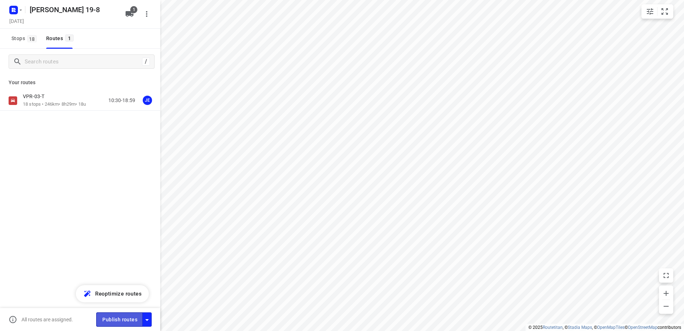
click at [120, 318] on span "Publish routes" at bounding box center [119, 319] width 35 height 9
